Goal: Check status

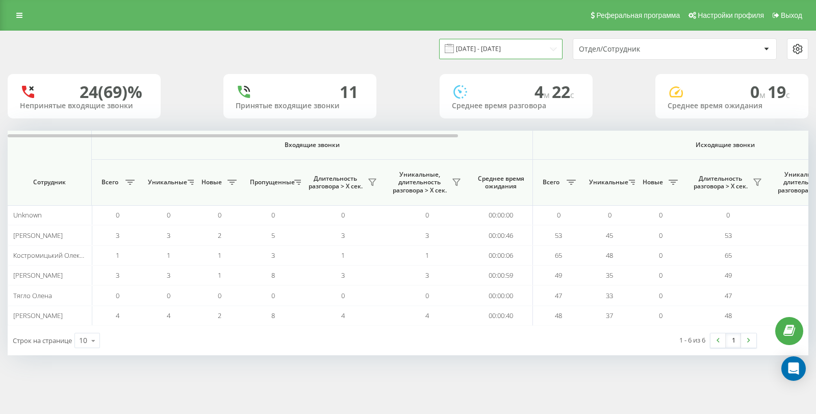
click at [523, 51] on input "[DATE] - [DATE]" at bounding box center [500, 49] width 123 height 20
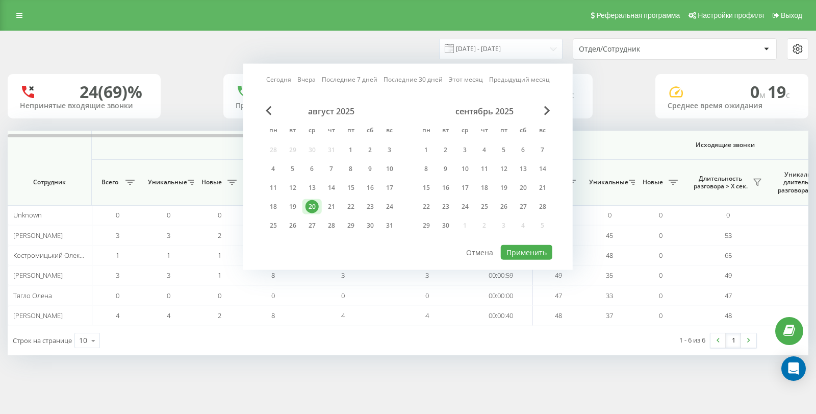
click at [284, 79] on link "Сегодня" at bounding box center [278, 79] width 25 height 10
click at [538, 248] on button "Применить" at bounding box center [527, 252] width 52 height 15
type input "[DATE] - [DATE]"
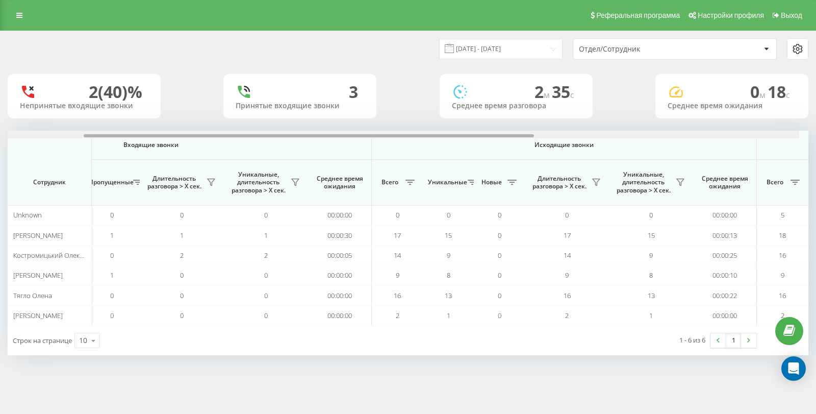
scroll to position [0, 622]
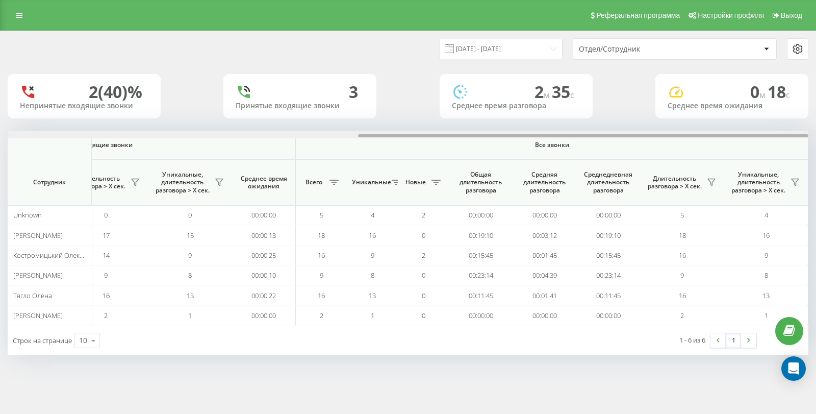
drag, startPoint x: 102, startPoint y: 135, endPoint x: 645, endPoint y: 153, distance: 543.4
click at [642, 136] on div at bounding box center [583, 135] width 450 height 3
click at [711, 185] on icon at bounding box center [711, 182] width 7 height 7
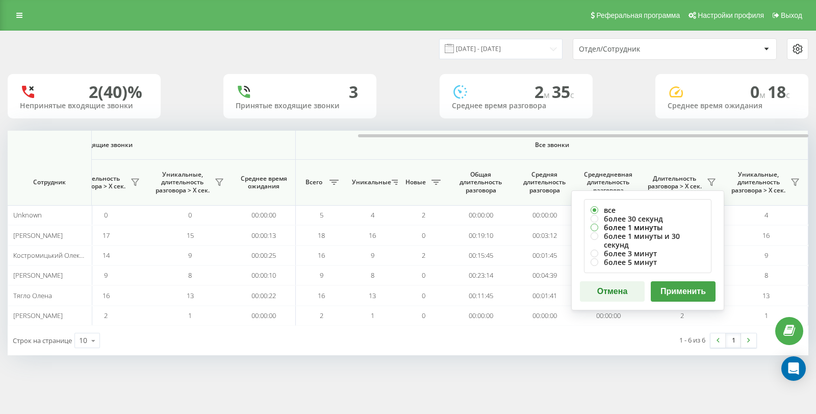
click at [647, 226] on label "более 1 минуты" at bounding box center [648, 227] width 114 height 9
radio input "true"
click at [684, 284] on button "Применить" at bounding box center [683, 291] width 65 height 20
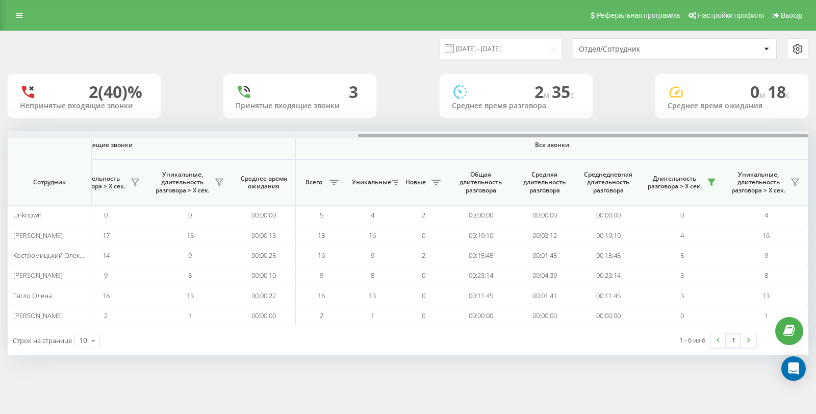
drag, startPoint x: 93, startPoint y: 133, endPoint x: 272, endPoint y: 135, distance: 178.5
click at [272, 135] on div at bounding box center [408, 135] width 801 height 8
